Goal: Task Accomplishment & Management: Manage account settings

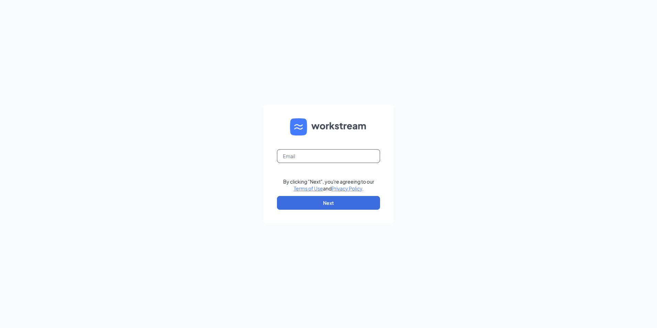
click at [291, 150] on input "text" at bounding box center [328, 156] width 103 height 14
type input "wen1262@southeastrestaurantgroup.com"
click at [306, 201] on button "Next" at bounding box center [328, 203] width 103 height 14
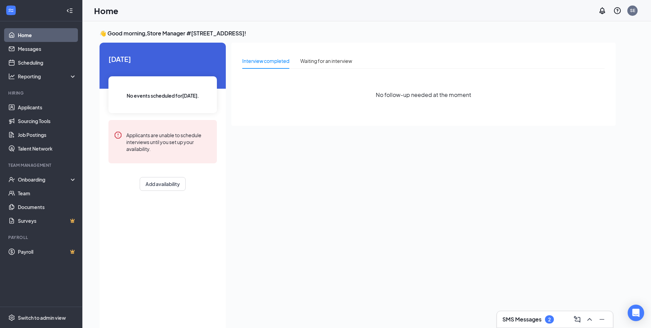
click at [31, 100] on ul "Applicants Sourcing Tools Job Postings Talent Network" at bounding box center [41, 127] width 82 height 55
click at [31, 103] on link "Applicants" at bounding box center [47, 107] width 59 height 14
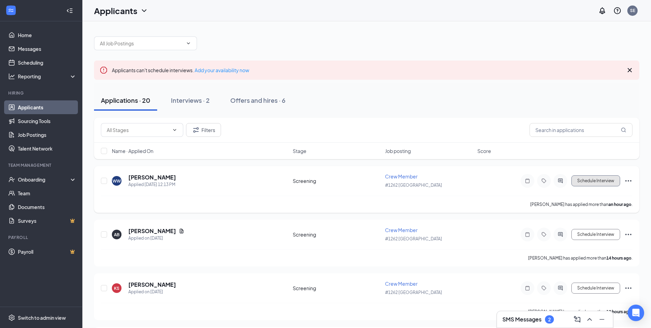
click at [600, 181] on button "Schedule Interview" at bounding box center [596, 180] width 49 height 11
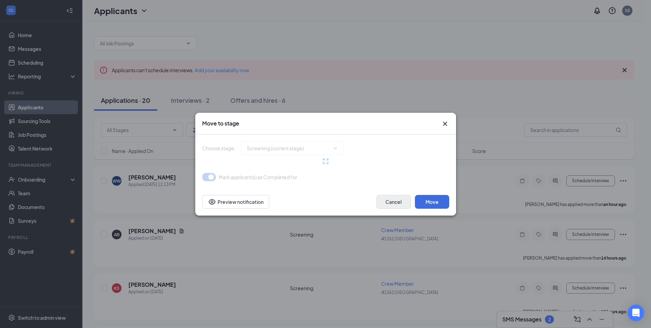
type input "Onsite Interview (next stage)"
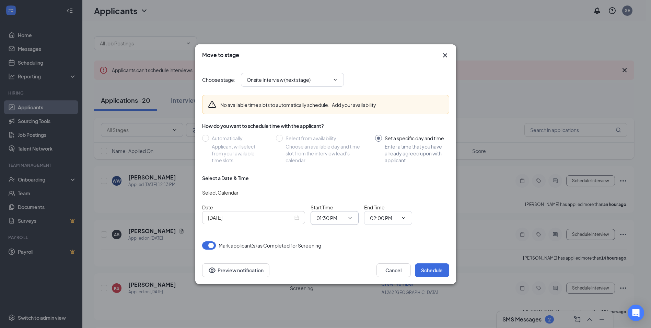
click at [350, 219] on icon "ChevronDown" at bounding box center [349, 217] width 5 height 5
click at [331, 217] on input "01:30 PM" at bounding box center [331, 218] width 28 height 8
click at [331, 141] on div "03:00 PM" at bounding box center [332, 138] width 20 height 8
type input "03:00 PM"
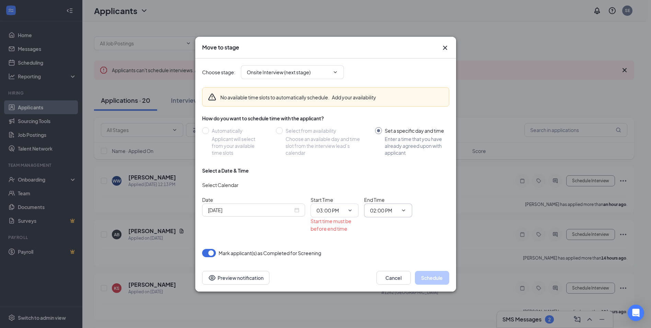
click at [385, 209] on input "02:00 PM" at bounding box center [384, 210] width 28 height 8
click at [387, 163] on div "03:30 PM" at bounding box center [386, 162] width 20 height 8
type input "03:30 PM"
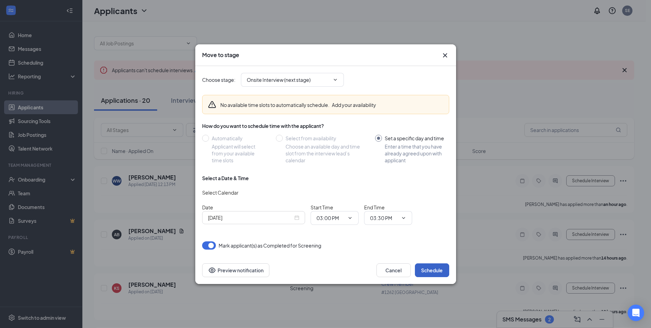
click at [433, 270] on button "Schedule" at bounding box center [432, 270] width 34 height 14
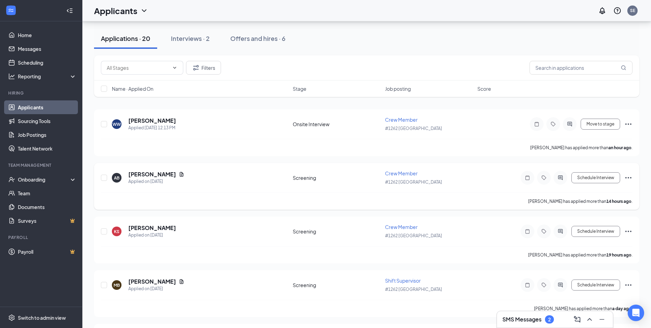
scroll to position [34, 0]
